Goal: Find specific page/section: Find specific page/section

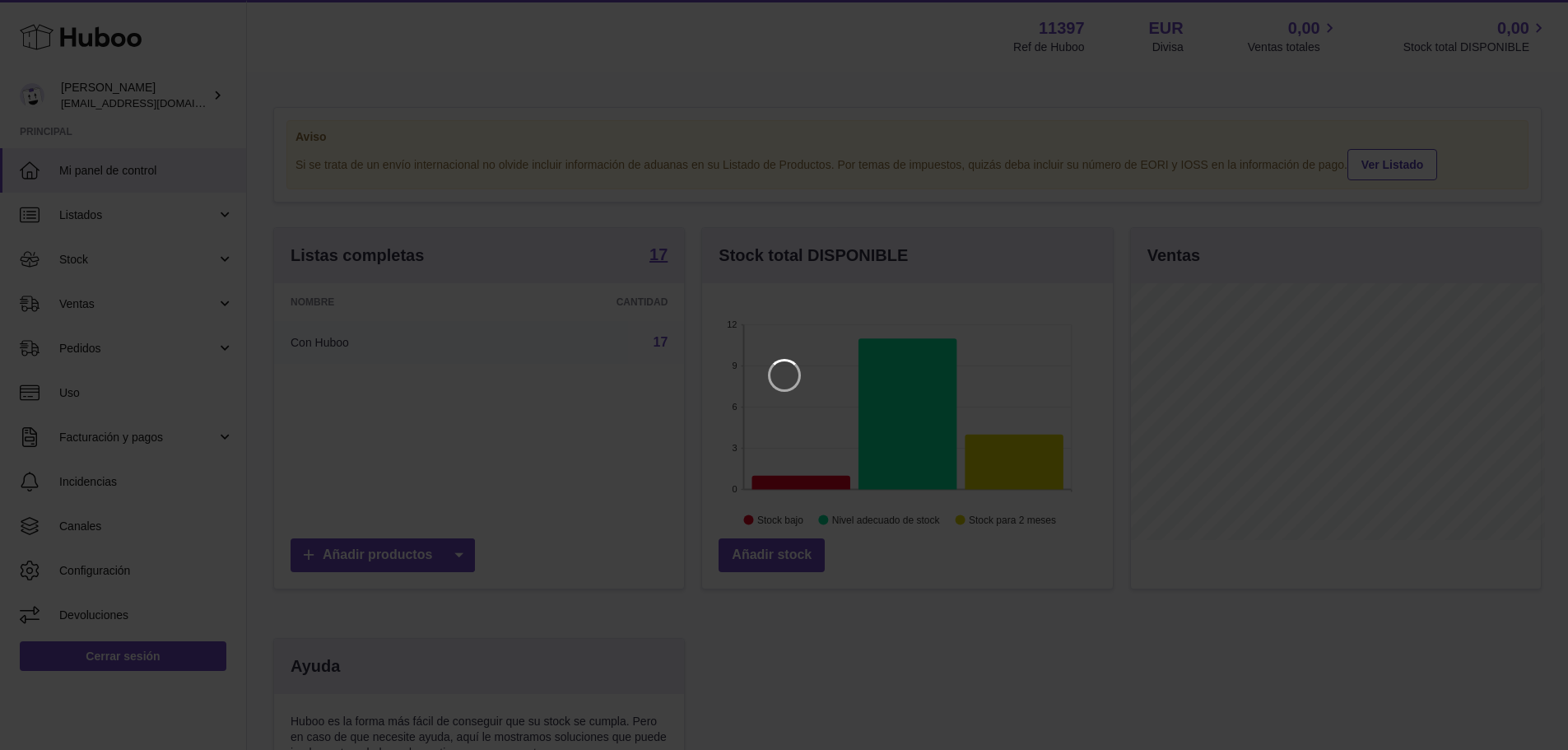
scroll to position [257, 415]
click at [1539, 6] on icon "Close" at bounding box center [1537, 14] width 20 height 20
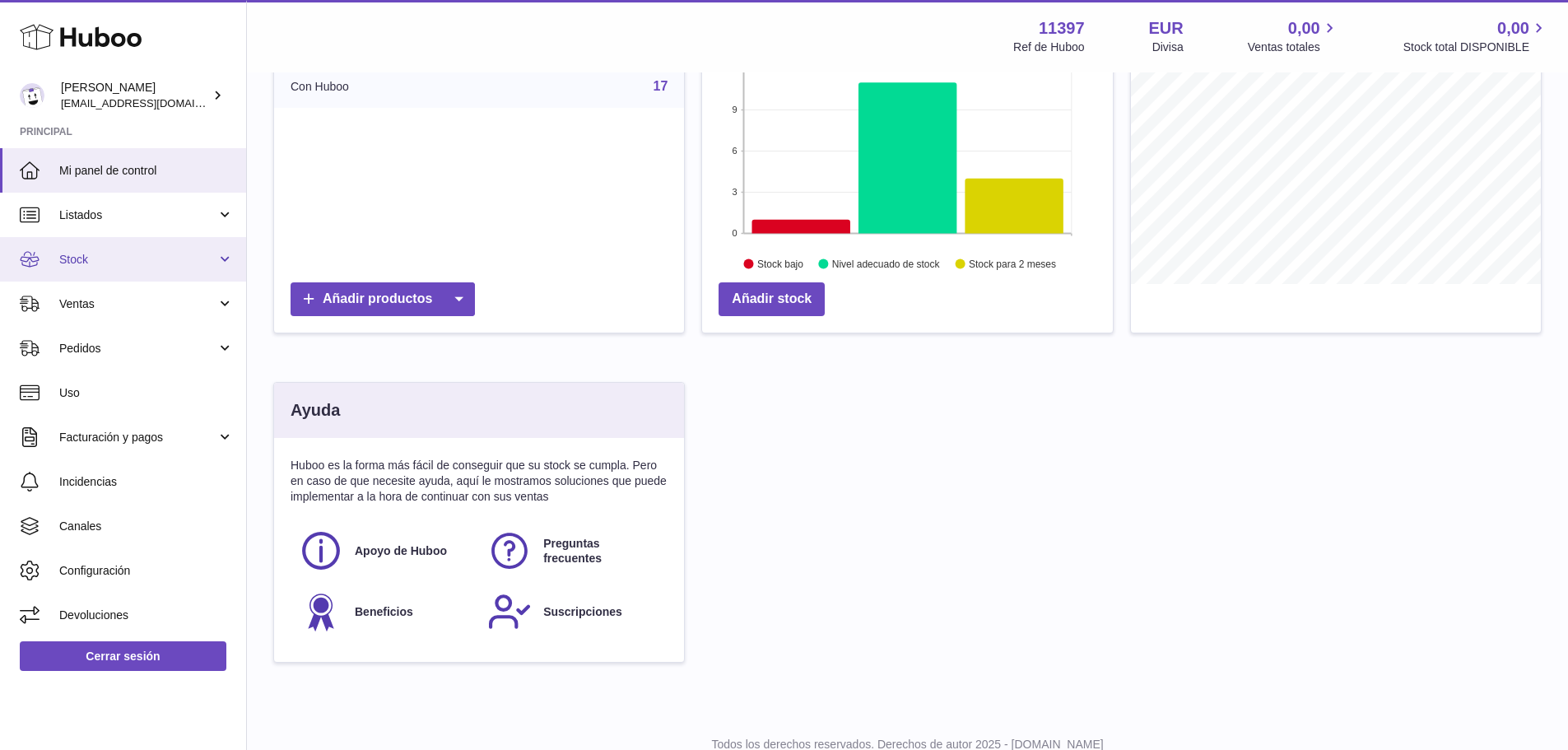
scroll to position [315, 0]
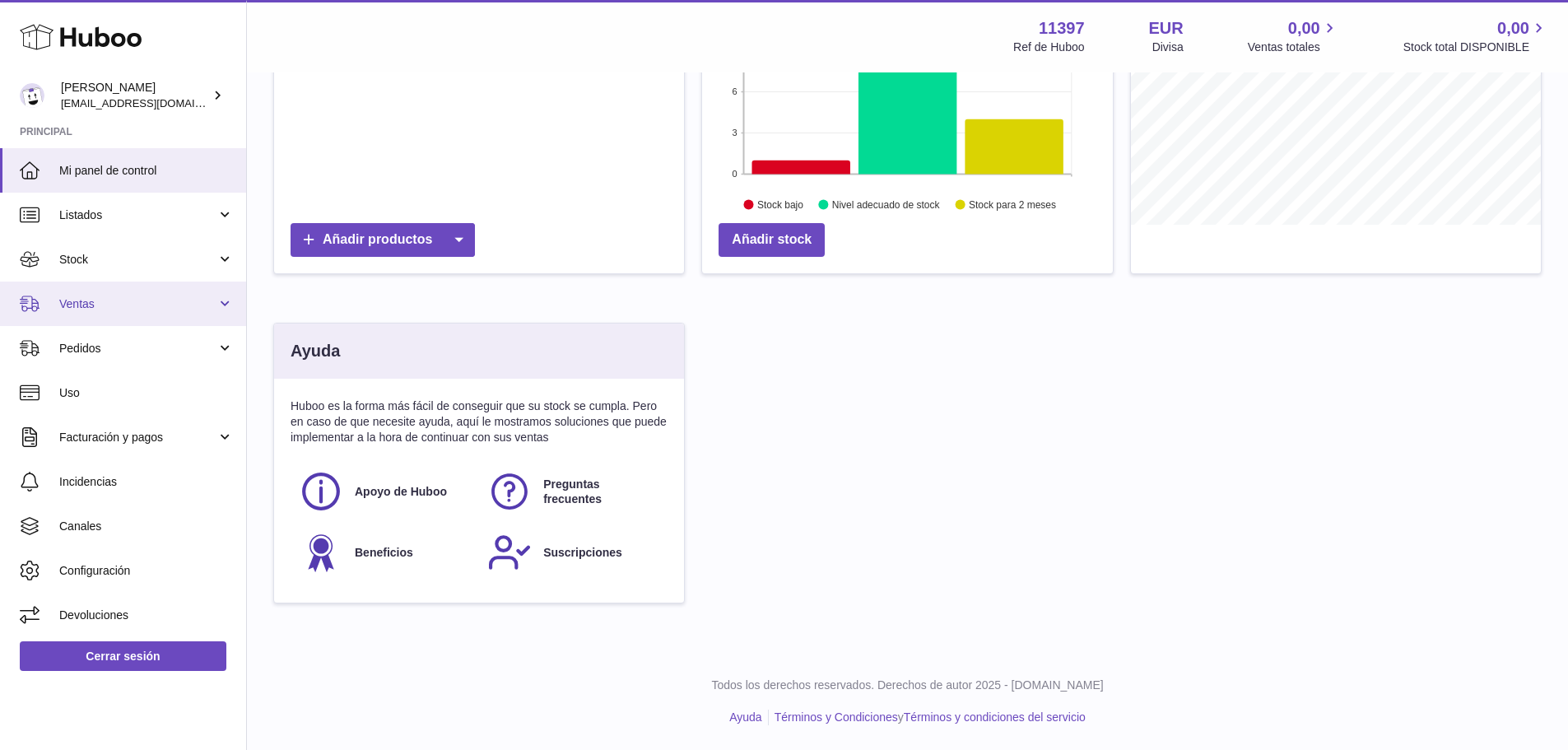
click at [116, 306] on span "Ventas" at bounding box center [138, 305] width 157 height 15
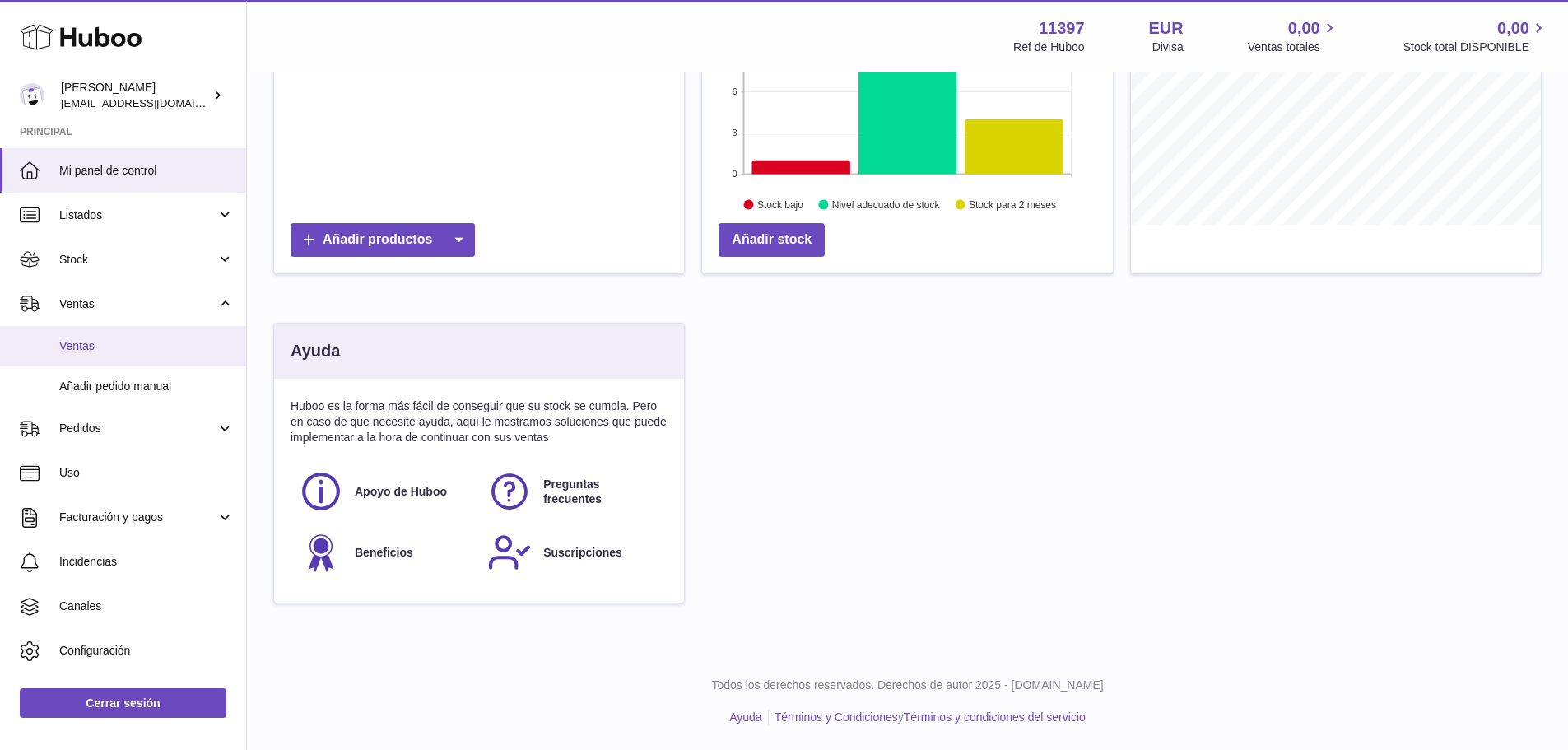
click at [121, 351] on span "Ventas" at bounding box center [146, 346] width 174 height 15
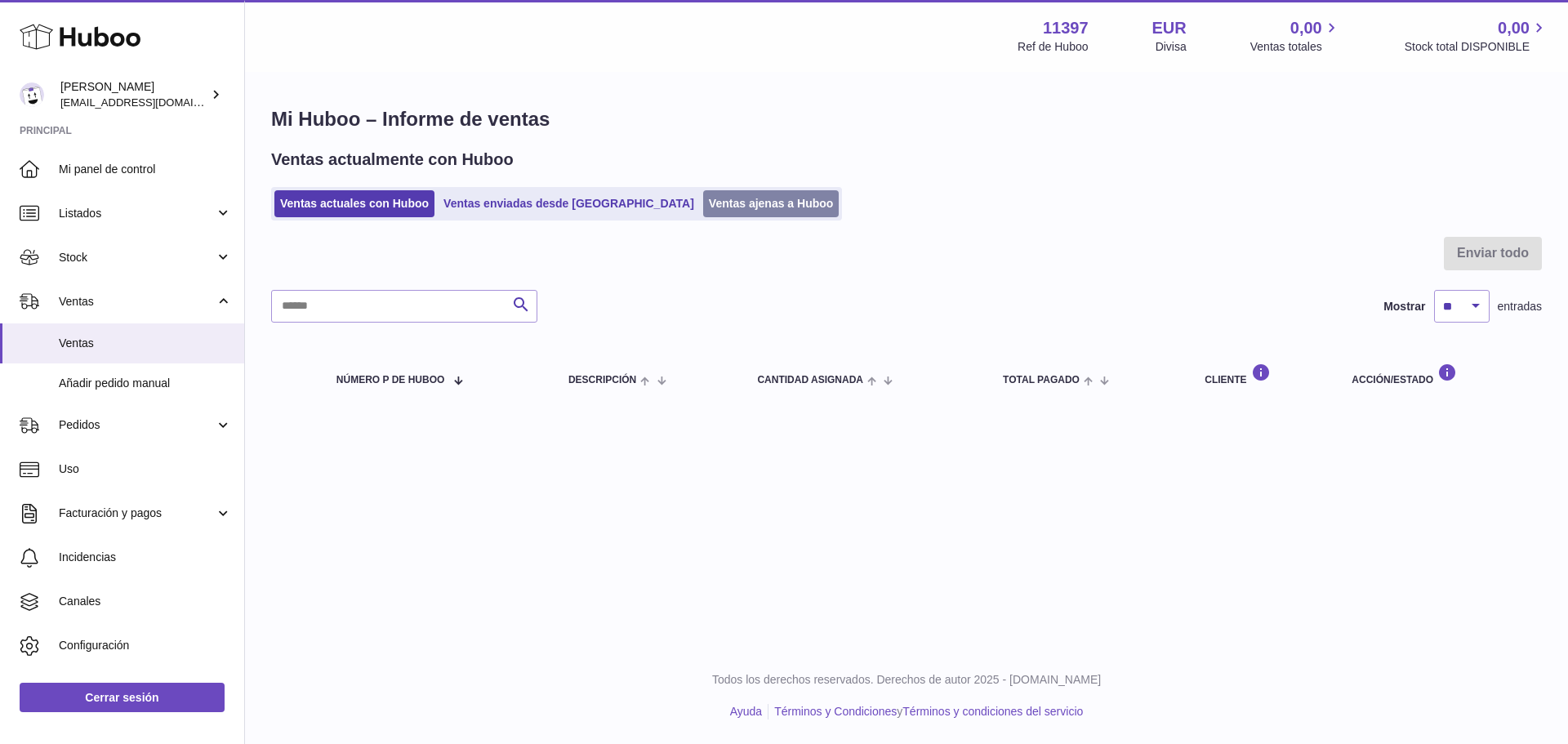
click at [704, 196] on link "Ventas ajenas a Huboo" at bounding box center [772, 204] width 137 height 27
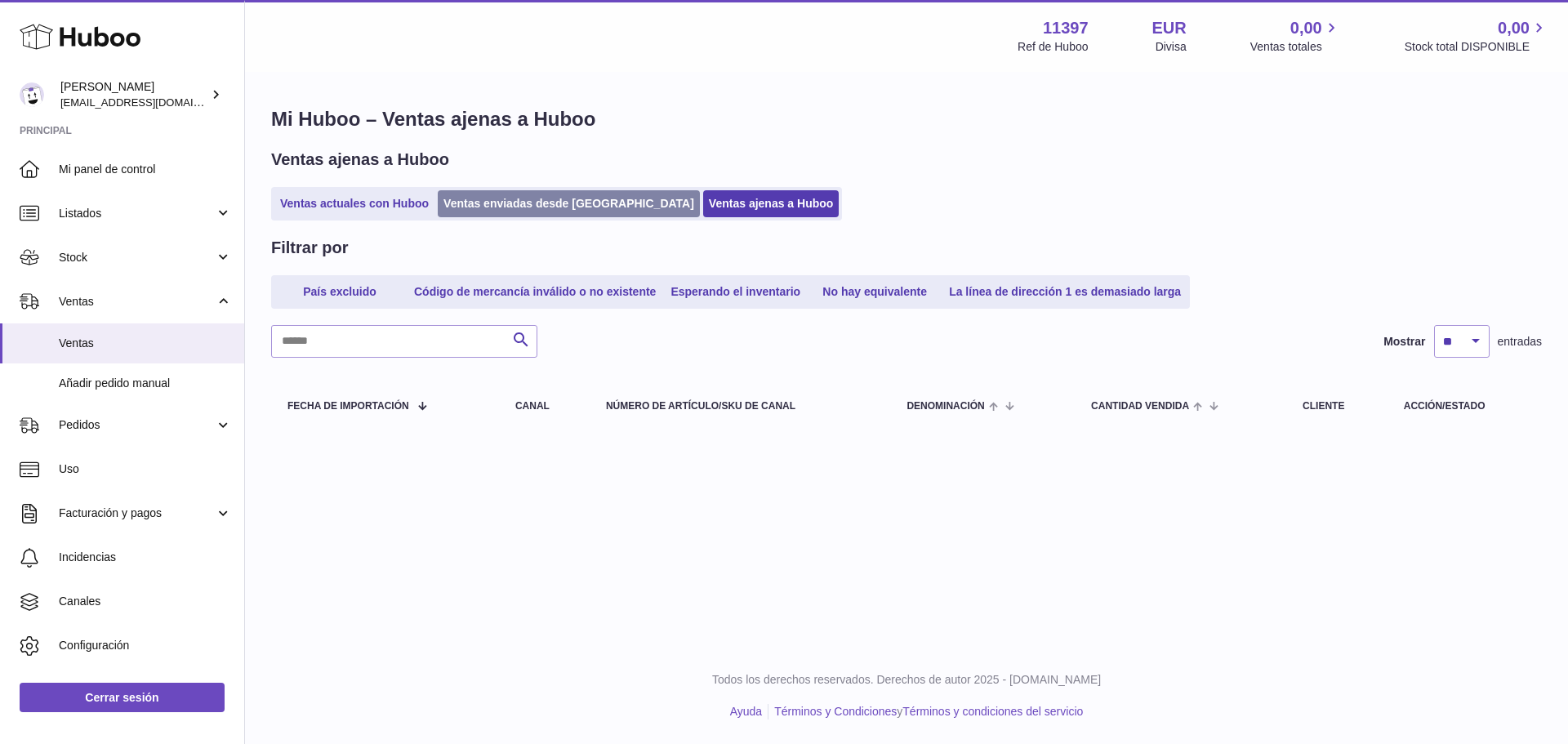
click at [543, 200] on link "Ventas enviadas desde [GEOGRAPHIC_DATA]" at bounding box center [569, 204] width 262 height 27
